Goal: Task Accomplishment & Management: Complete application form

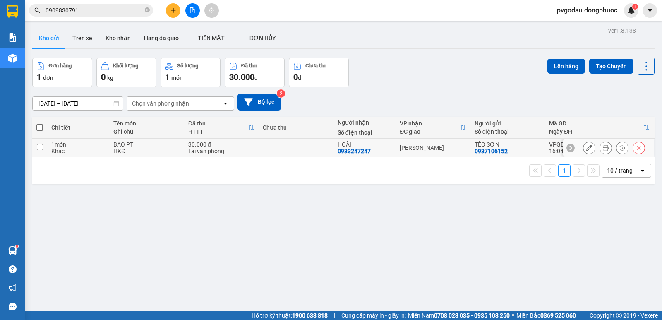
click at [405, 150] on div "Hòa Thành" at bounding box center [433, 147] width 66 height 7
checkbox input "true"
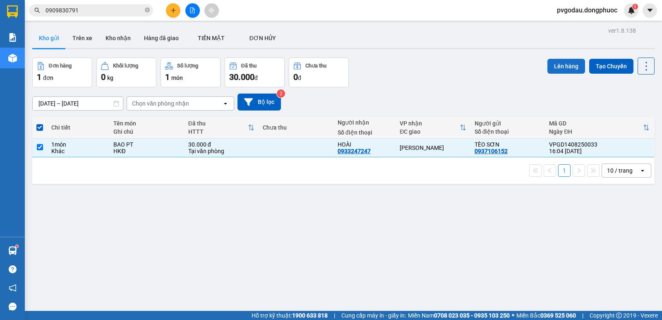
click at [555, 67] on button "Lên hàng" at bounding box center [567, 66] width 38 height 15
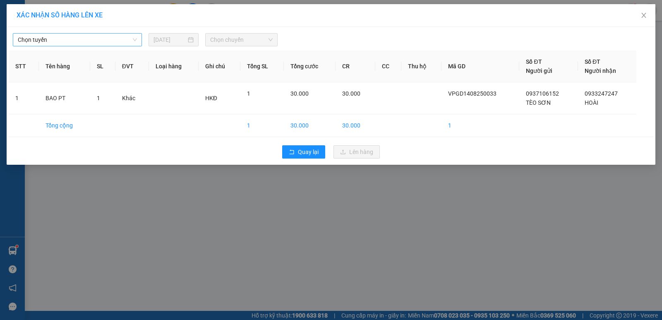
click at [97, 40] on span "Chọn tuyến" at bounding box center [77, 40] width 119 height 12
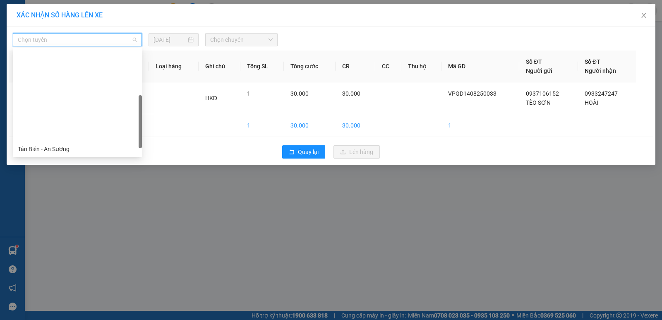
scroll to position [119, 0]
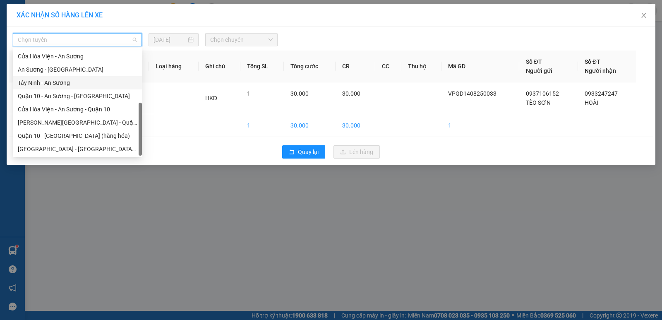
click at [65, 72] on div "An Sương - Tây Ninh" at bounding box center [77, 69] width 119 height 9
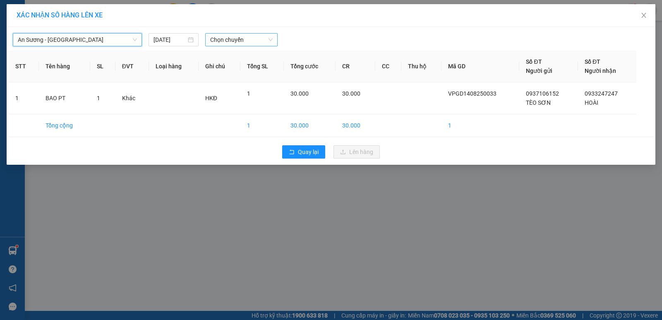
click at [227, 43] on span "Chọn chuyến" at bounding box center [241, 40] width 63 height 12
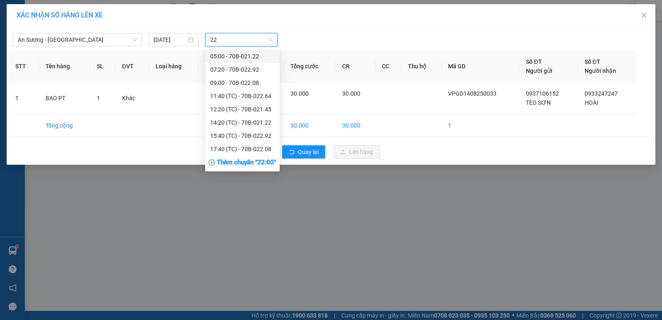
type input "229"
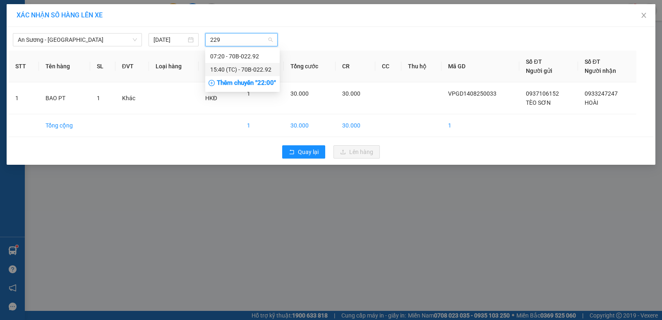
click at [225, 69] on div "15:40 (TC) - 70B-022.92" at bounding box center [242, 69] width 65 height 9
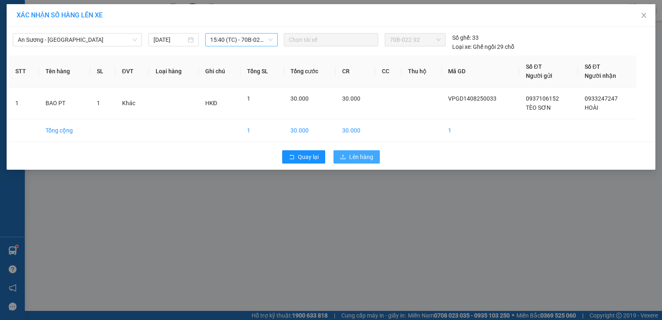
click at [348, 154] on button "Lên hàng" at bounding box center [357, 156] width 46 height 13
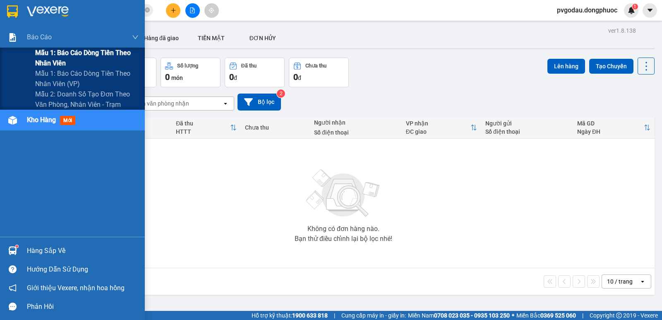
click at [45, 53] on span "Mẫu 1: Báo cáo dòng tiền theo nhân viên" at bounding box center [87, 58] width 104 height 21
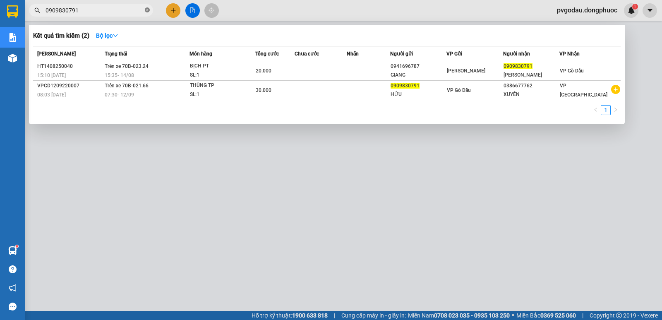
click at [149, 9] on icon "close-circle" at bounding box center [147, 9] width 5 height 5
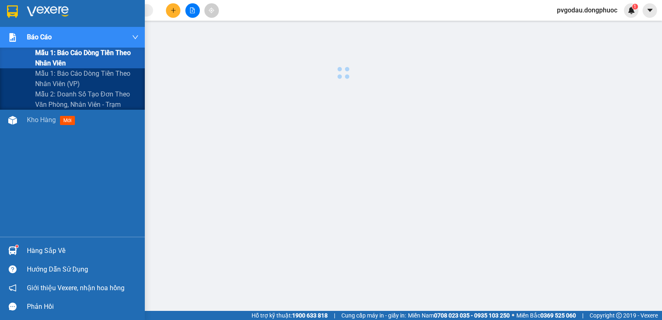
click at [55, 52] on span "Mẫu 1: Báo cáo dòng tiền theo nhân viên" at bounding box center [87, 58] width 104 height 21
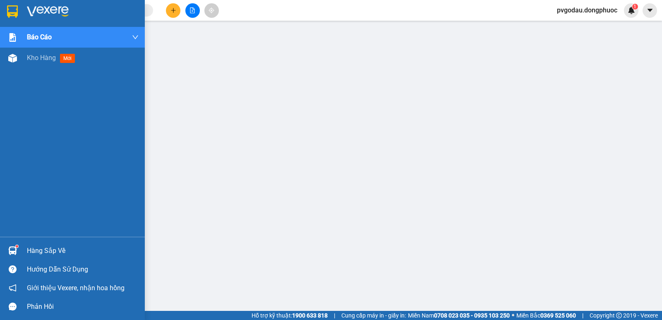
click at [21, 10] on div at bounding box center [72, 13] width 145 height 27
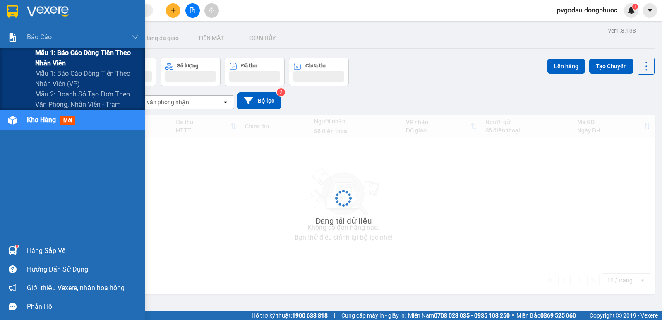
click at [42, 57] on span "Mẫu 1: Báo cáo dòng tiền theo nhân viên" at bounding box center [87, 58] width 104 height 21
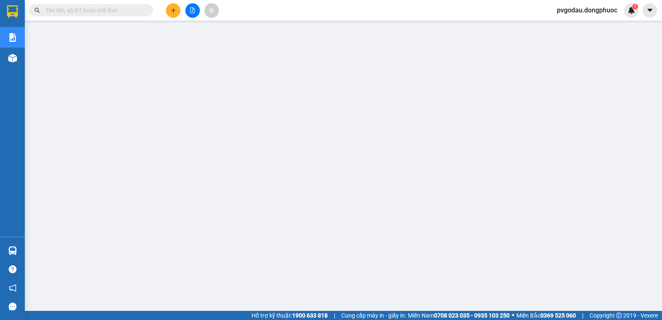
click at [120, 12] on input "text" at bounding box center [95, 10] width 98 height 9
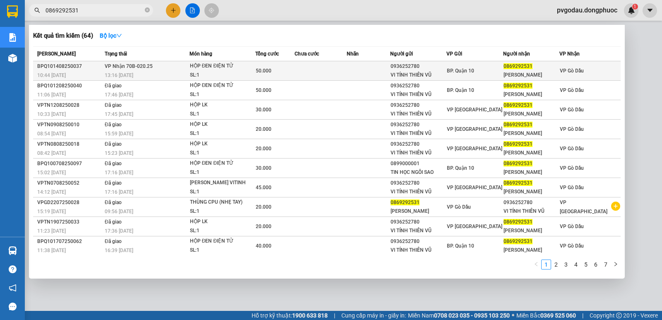
type input "0869292531"
click at [205, 70] on div "HỘP ĐEN ĐIỆN TỬ" at bounding box center [221, 66] width 62 height 9
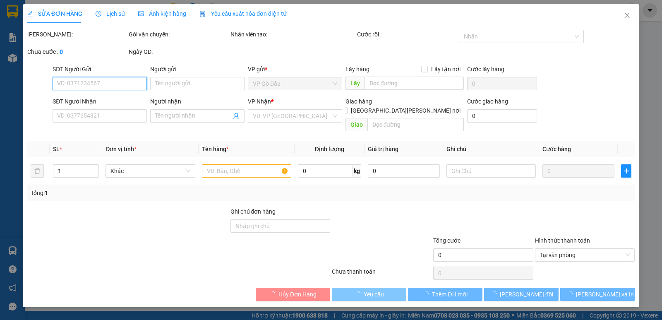
type input "0936252780"
type input "VI TÍNH THIÊN VŨ"
type input "0869292531"
type input "VƯƠNG NGUYỄN"
type input "50.000"
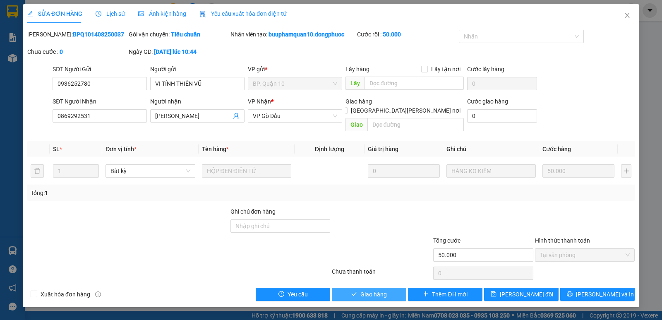
click at [377, 290] on span "Giao hàng" at bounding box center [374, 294] width 26 height 9
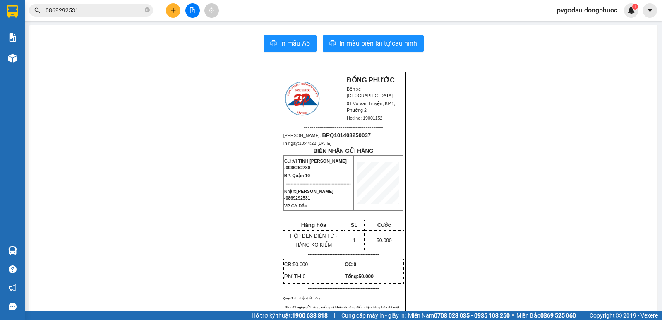
click at [104, 7] on input "0869292531" at bounding box center [95, 10] width 98 height 9
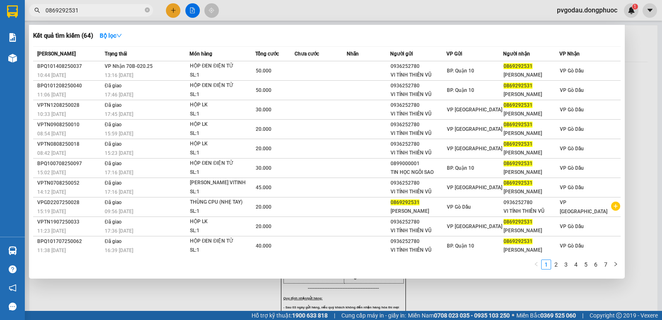
click at [104, 7] on input "0869292531" at bounding box center [95, 10] width 98 height 9
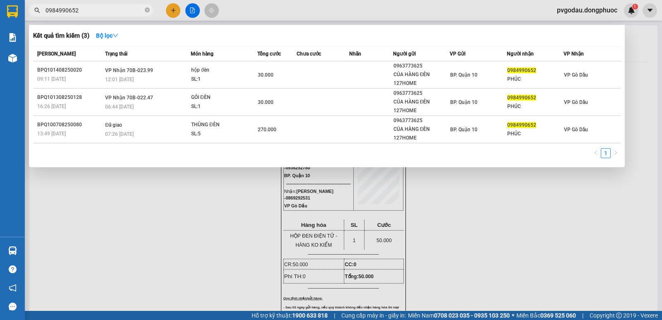
type input "0984990652"
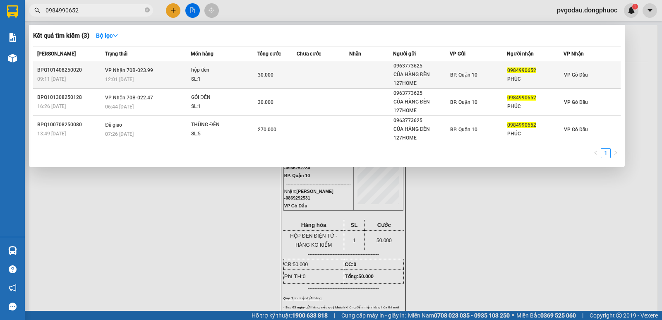
click at [170, 82] on div "12:01 - 14/08" at bounding box center [147, 79] width 85 height 9
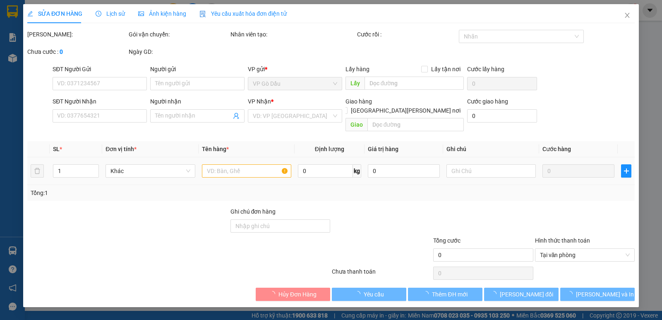
type input "0963773625"
type input "CỦA HÀNG ĐÈN 127HOME"
type input "0984990652"
type input "PHÚC"
type input "30.000"
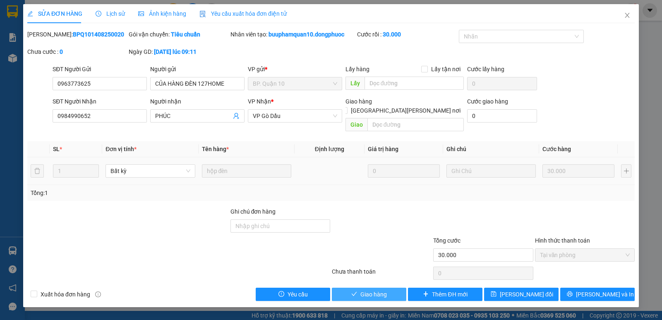
click at [378, 290] on span "Giao hàng" at bounding box center [374, 294] width 26 height 9
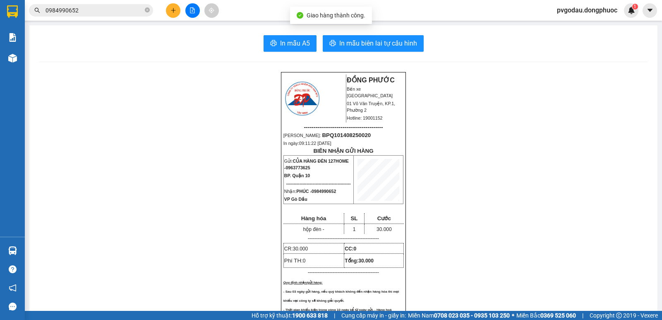
click at [104, 12] on input "0984990652" at bounding box center [95, 10] width 98 height 9
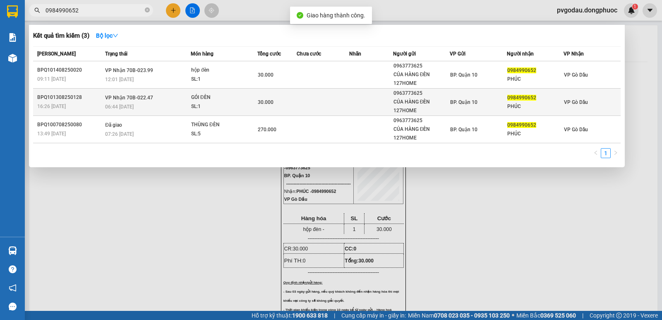
click at [108, 100] on span "VP Nhận 70B-022.47" at bounding box center [129, 98] width 48 height 6
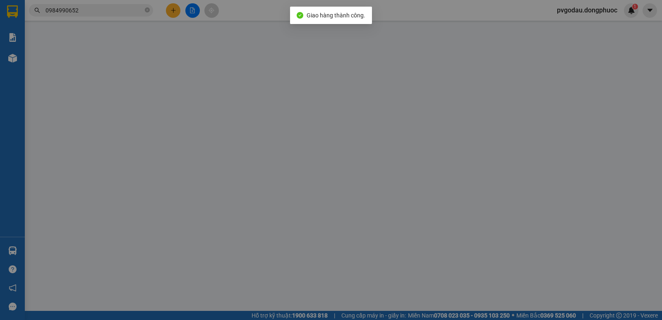
type input "0963773625"
type input "CỦA HÀNG ĐÈN 127HOME"
type input "0984990652"
type input "PHÚC"
type input "30.000"
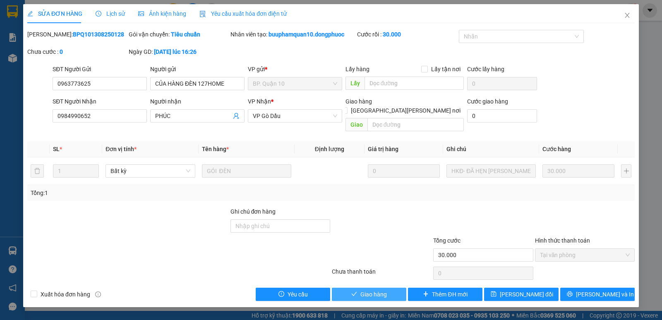
click at [372, 290] on span "Giao hàng" at bounding box center [374, 294] width 26 height 9
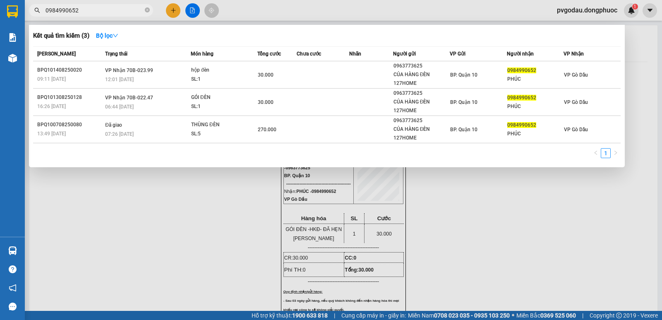
click at [107, 15] on span "0984990652" at bounding box center [91, 10] width 124 height 12
click at [100, 12] on input "0984990652" at bounding box center [95, 10] width 98 height 9
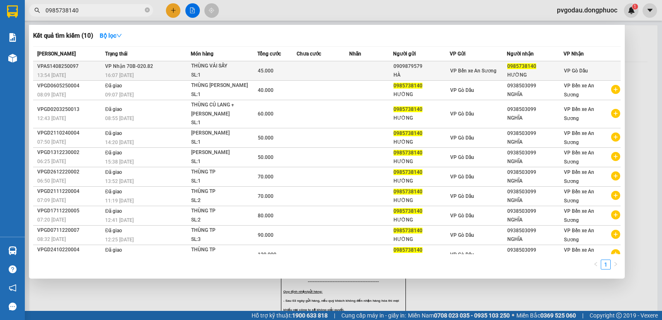
type input "0985738140"
click at [335, 72] on td at bounding box center [323, 70] width 53 height 19
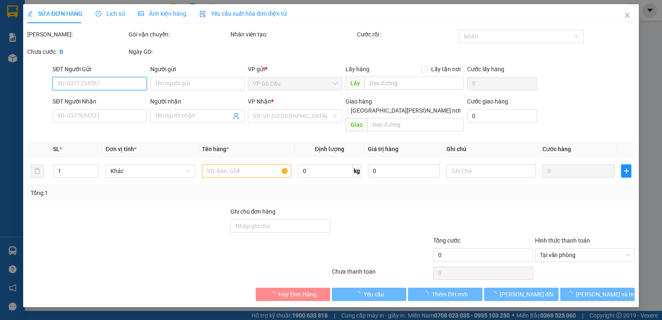
type input "0909879579"
type input "HÀ"
type input "0985738140"
type input "HƯỜNG"
type input "45.000"
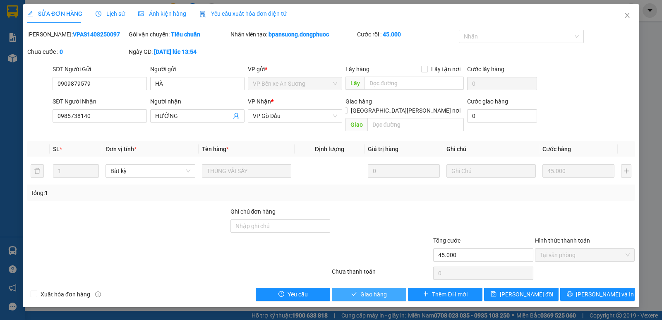
click at [366, 290] on span "Giao hàng" at bounding box center [374, 294] width 26 height 9
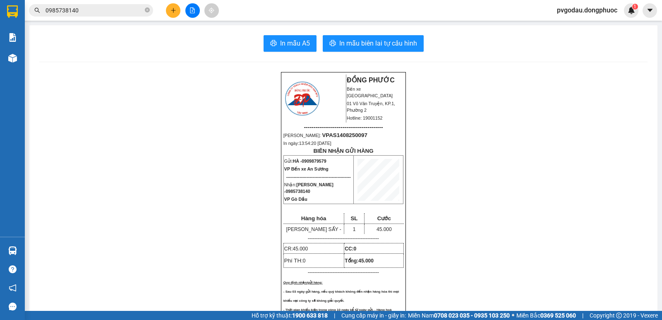
click at [97, 12] on input "0985738140" at bounding box center [95, 10] width 98 height 9
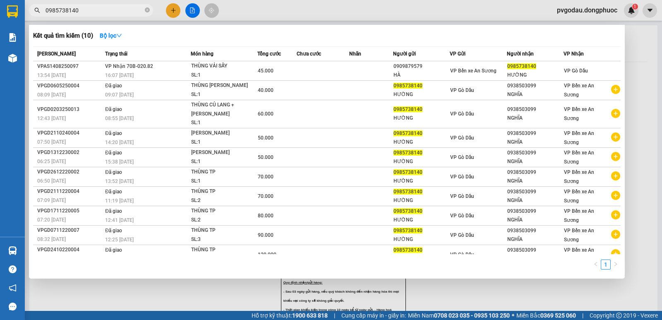
click at [97, 12] on input "0985738140" at bounding box center [95, 10] width 98 height 9
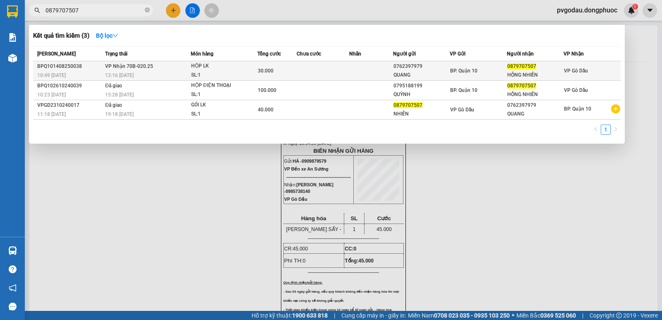
type input "0879707507"
click at [142, 69] on span "VP Nhận 70B-020.25" at bounding box center [129, 66] width 48 height 7
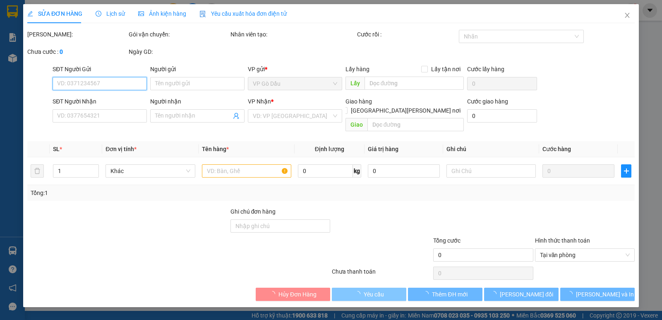
type input "0762397979"
type input "QUANG"
type input "0879707507"
type input "HỒNG NHIÊN"
type input "30.000"
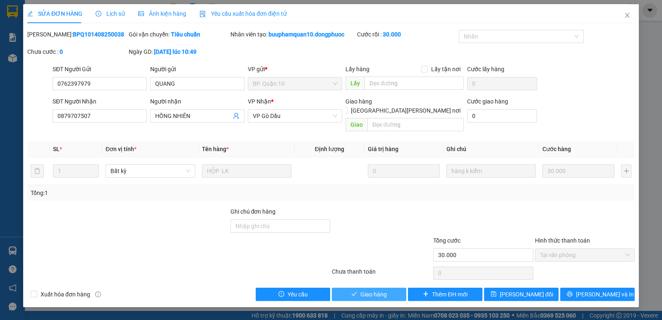
click at [372, 290] on span "Giao hàng" at bounding box center [374, 294] width 26 height 9
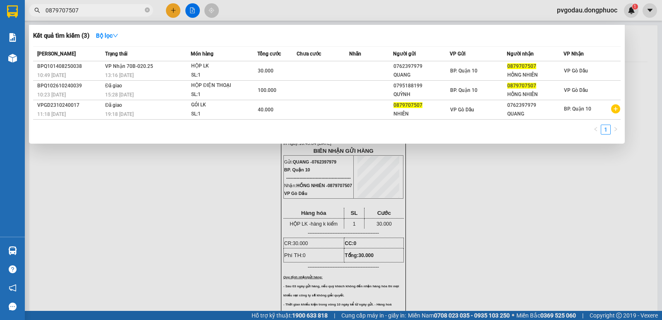
click at [97, 5] on span "0879707507" at bounding box center [91, 10] width 124 height 12
click at [104, 6] on input "0879707507" at bounding box center [95, 10] width 98 height 9
click at [104, 7] on input "0879707507" at bounding box center [95, 10] width 98 height 9
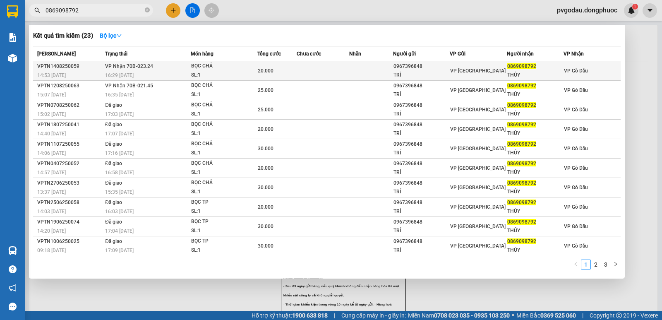
type input "0869098792"
click at [203, 67] on div "BỌC CHẢ" at bounding box center [222, 66] width 62 height 9
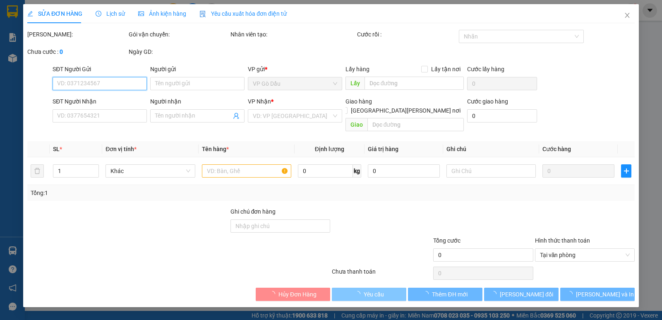
type input "0967396848"
type input "TRÍ"
type input "0869098792"
type input "THỦY"
type input "20.000"
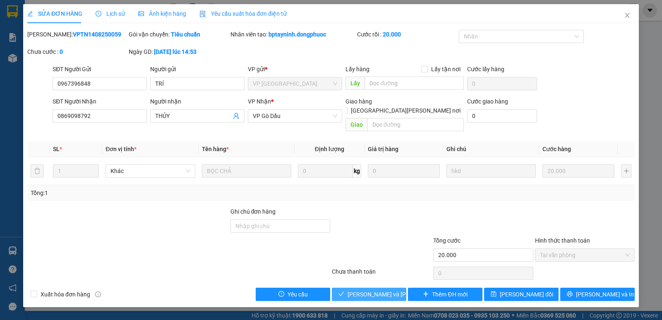
click at [372, 290] on span "Lưu và Giao hàng" at bounding box center [404, 294] width 112 height 9
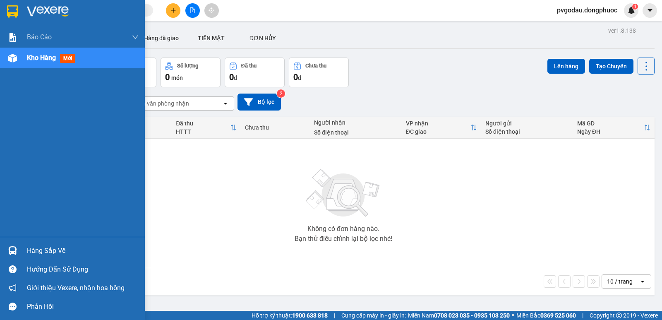
click at [13, 4] on div at bounding box center [12, 11] width 14 height 14
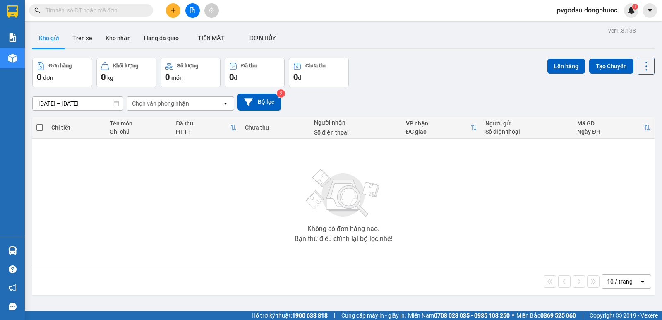
click at [130, 8] on input "text" at bounding box center [95, 10] width 98 height 9
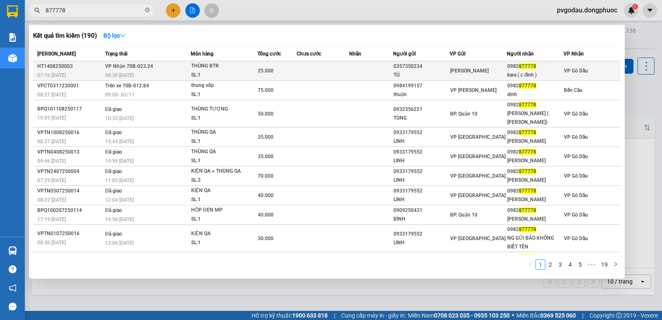
type input "877778"
click at [191, 69] on div "THÙNG BTR" at bounding box center [222, 66] width 62 height 9
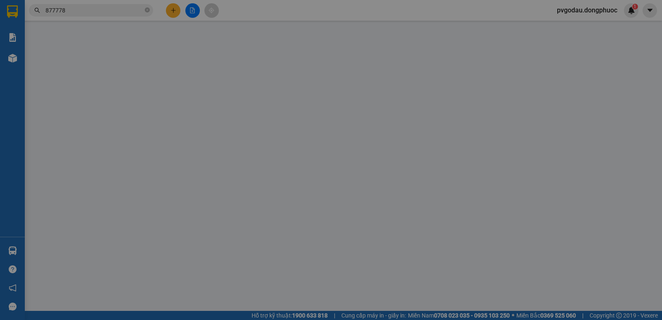
type input "0357350234"
type input "TÚ"
type input "0982877778"
type input "kara ( c đình )"
type input "25.000"
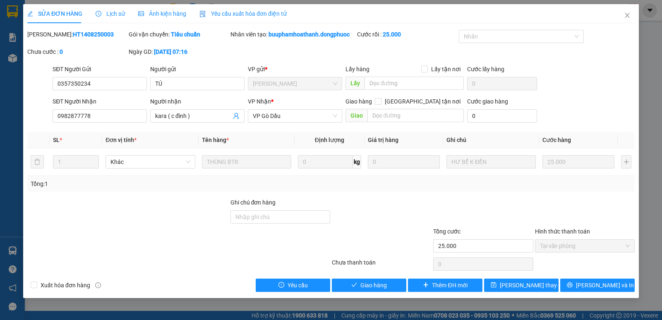
click at [370, 274] on div "Total Paid Fee 25.000 Total UnPaid Fee 0 Cash Collection Total Fee Mã ĐH: HT140…" at bounding box center [331, 161] width 608 height 262
click at [368, 282] on span "Giao hàng" at bounding box center [374, 285] width 26 height 9
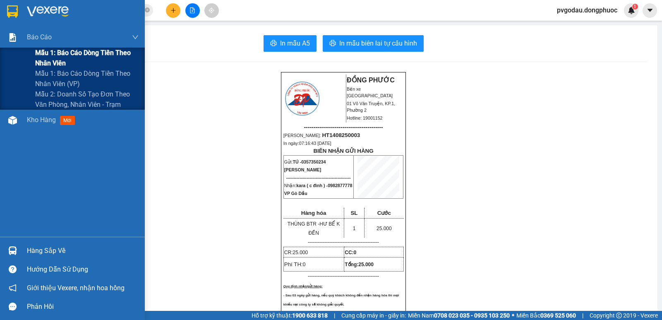
click at [48, 53] on span "Mẫu 1: Báo cáo dòng tiền theo nhân viên" at bounding box center [87, 58] width 104 height 21
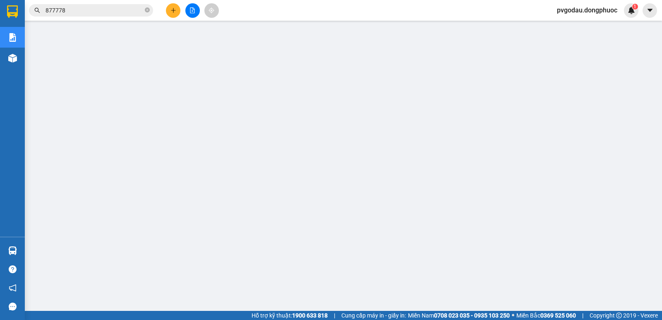
click at [563, 11] on span "pvgodau.dongphuoc" at bounding box center [588, 10] width 74 height 10
click at [561, 23] on li "Đăng xuất" at bounding box center [586, 25] width 76 height 13
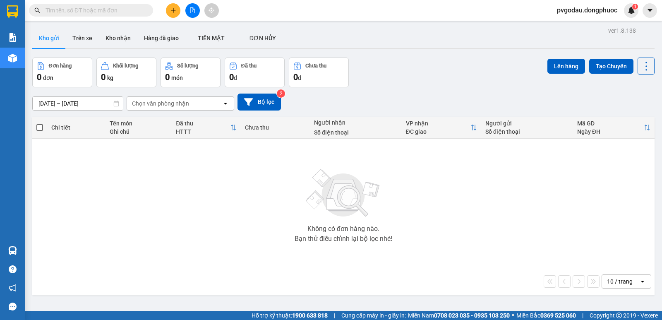
click at [588, 10] on span "pvgodau.dongphuoc" at bounding box center [588, 10] width 74 height 10
click at [571, 24] on span "Đăng xuất" at bounding box center [590, 25] width 58 height 9
